Goal: Find specific page/section

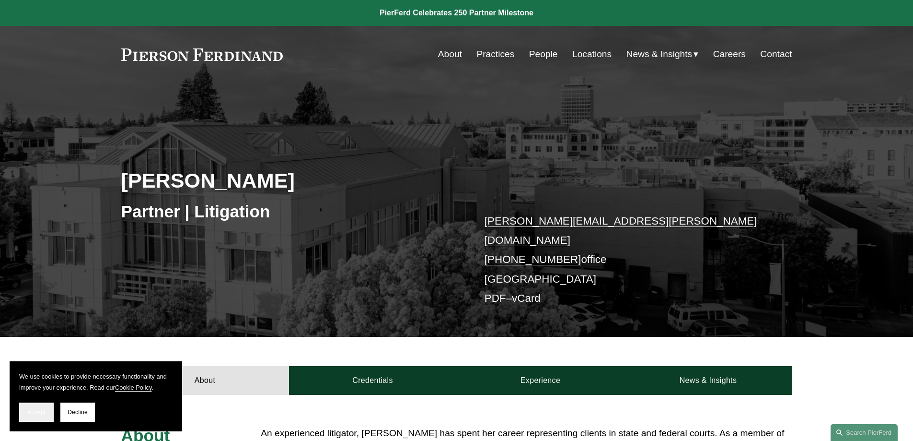
click at [33, 414] on span "Accept" at bounding box center [36, 411] width 18 height 7
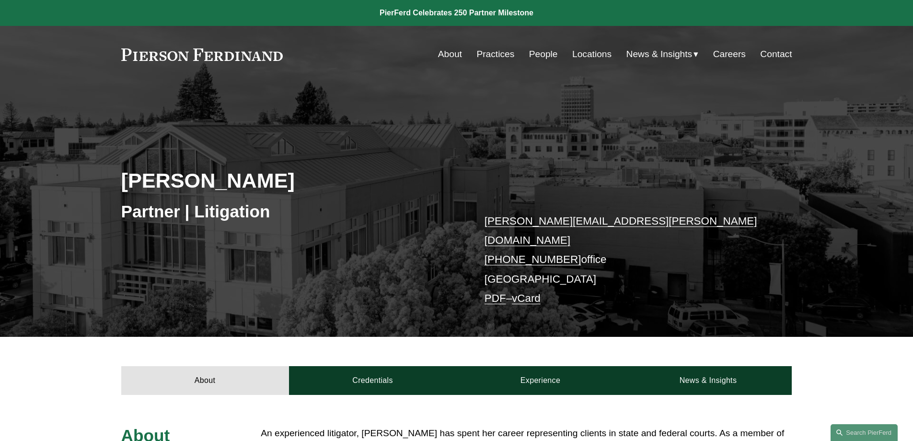
click at [597, 51] on link "Locations" at bounding box center [591, 54] width 39 height 18
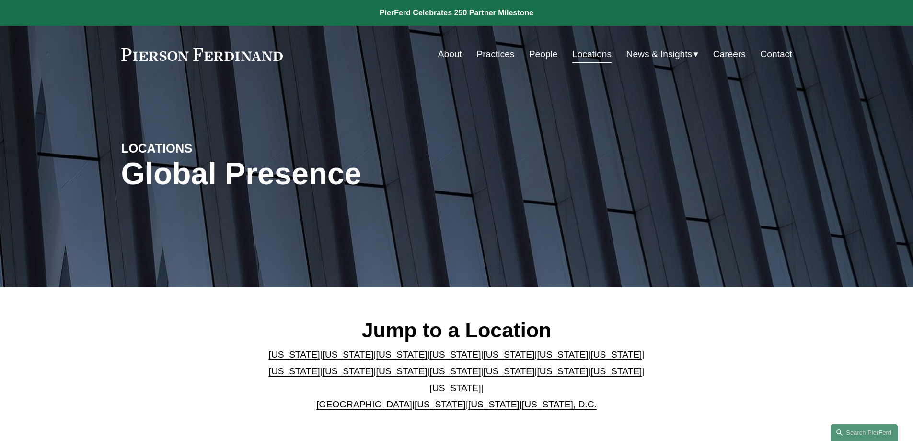
click at [481, 383] on link "[US_STATE]" at bounding box center [455, 388] width 51 height 10
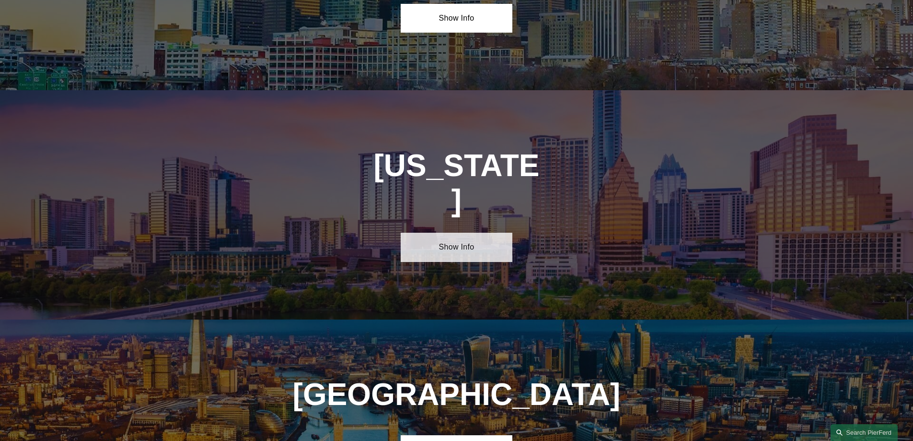
scroll to position [3263, 0]
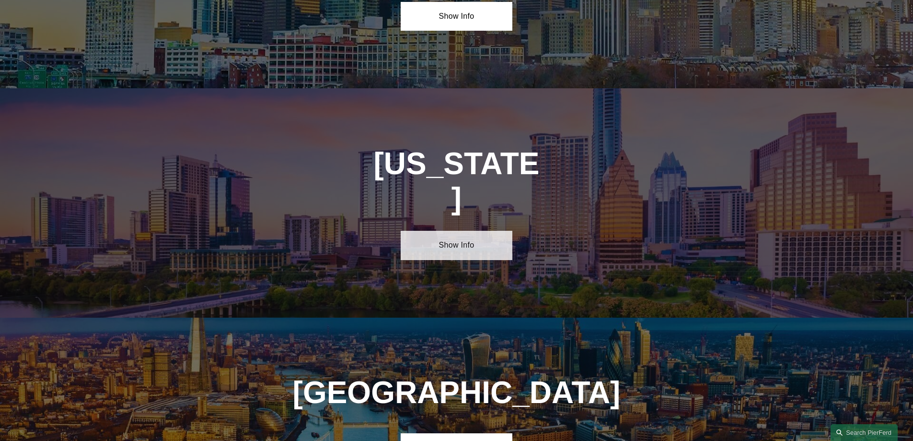
click at [470, 231] on link "Show Info" at bounding box center [457, 245] width 112 height 29
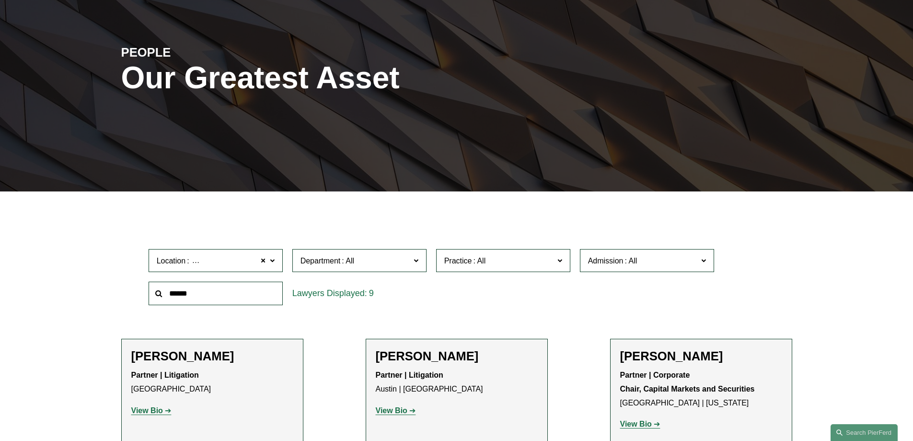
scroll to position [240, 0]
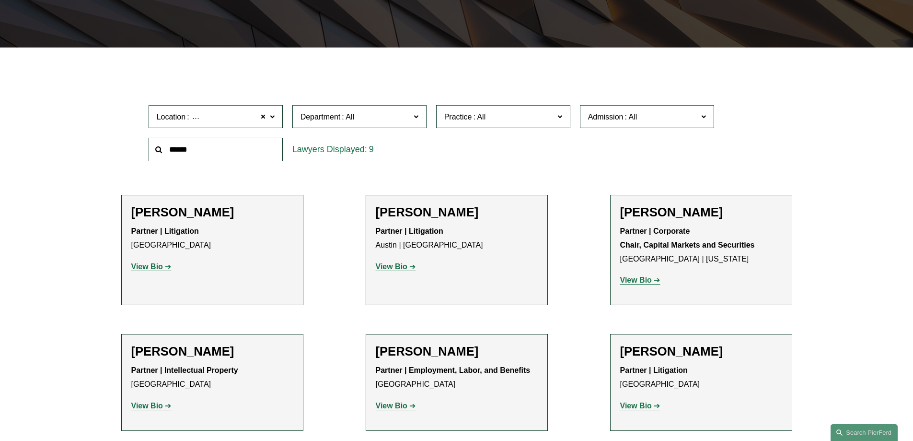
click at [454, 123] on span "Practice" at bounding box center [499, 116] width 110 height 13
click at [0, 0] on link "Class Action Defense" at bounding box center [0, 0] width 0 height 0
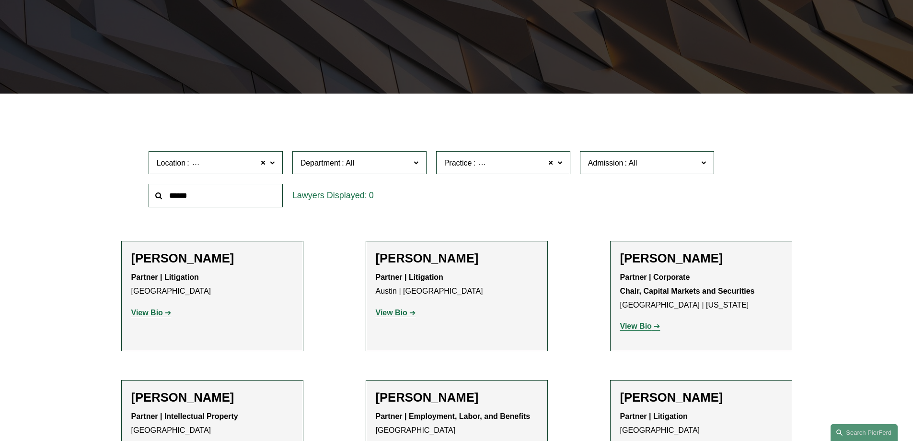
scroll to position [192, 0]
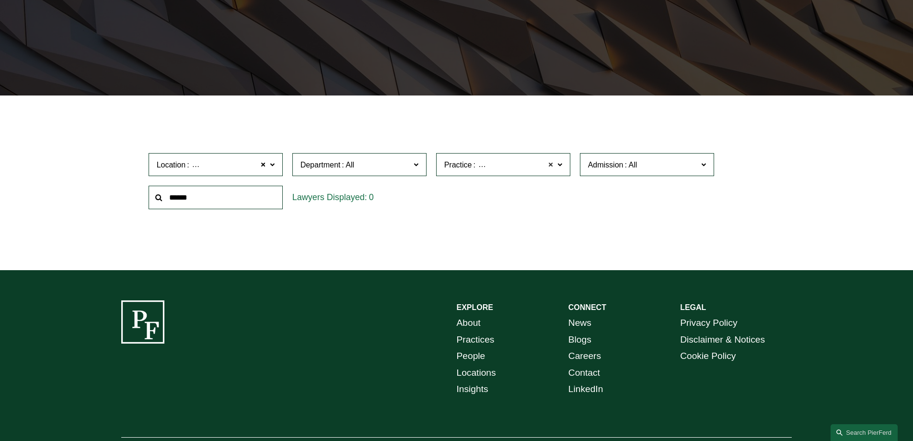
click at [550, 165] on span at bounding box center [551, 164] width 6 height 12
